Goal: Task Accomplishment & Management: Manage account settings

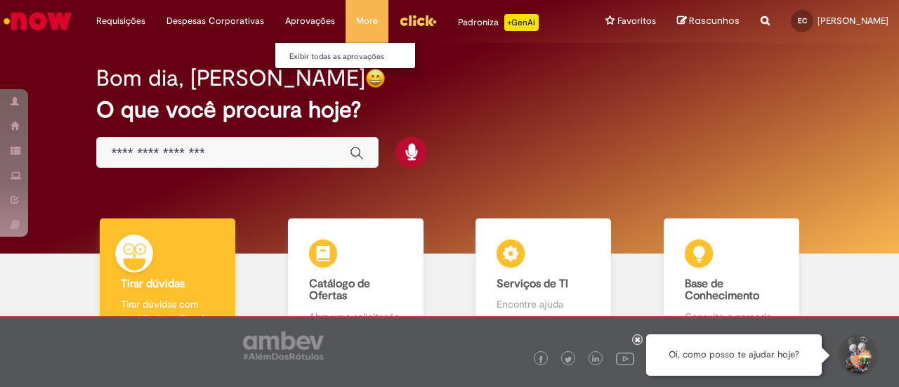
click at [296, 24] on li "Aprovações Exibir todas as aprovações" at bounding box center [310, 21] width 71 height 42
click at [298, 19] on li "Aprovações Exibir todas as aprovações" at bounding box center [310, 21] width 71 height 42
click at [305, 48] on li "Exibir todas as aprovações" at bounding box center [352, 55] width 155 height 18
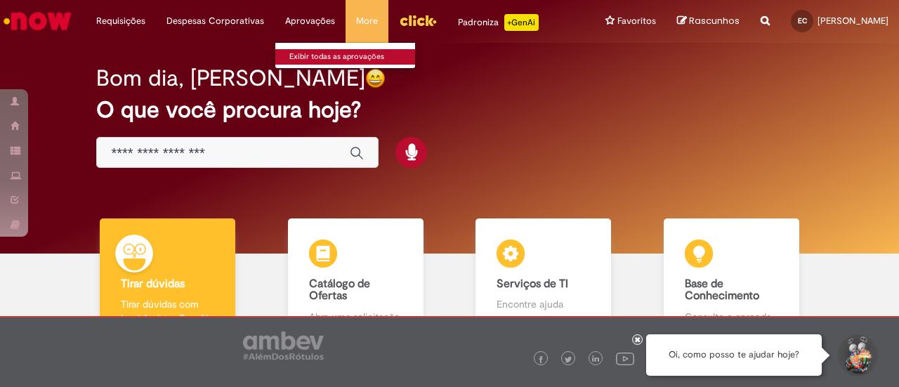
click at [308, 57] on link "Exibir todas as aprovações" at bounding box center [352, 56] width 155 height 15
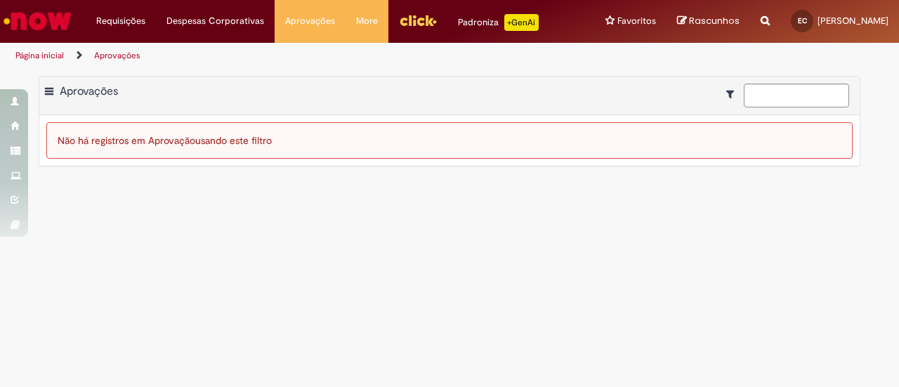
click at [42, 19] on img "Ir para a Homepage" at bounding box center [37, 21] width 72 height 28
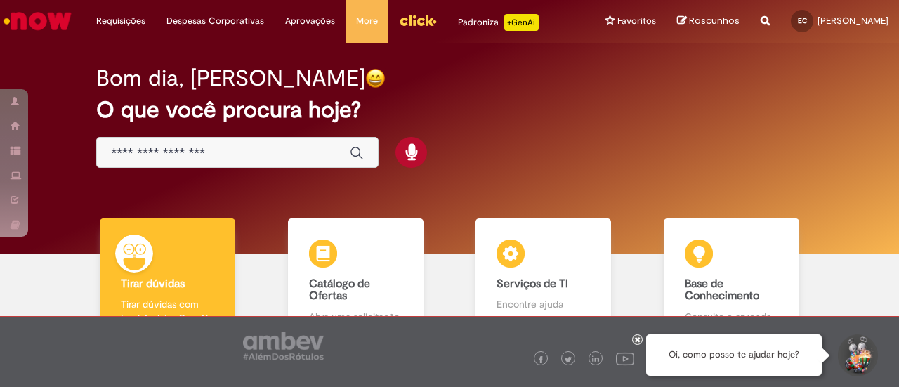
click at [419, 20] on img "Menu Cabeçalho" at bounding box center [418, 20] width 38 height 21
